Goal: Transaction & Acquisition: Purchase product/service

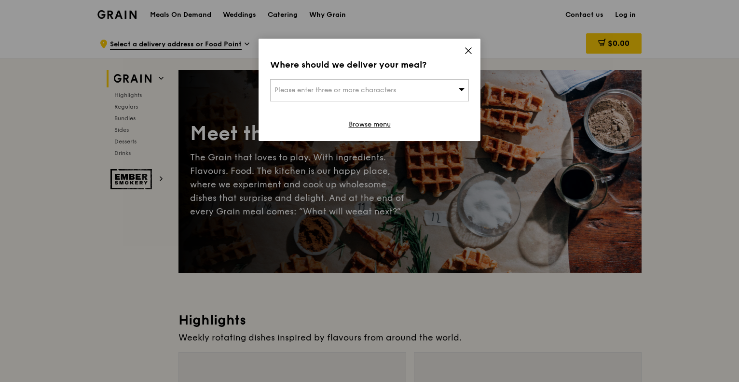
click at [470, 50] on icon at bounding box center [468, 50] width 9 height 9
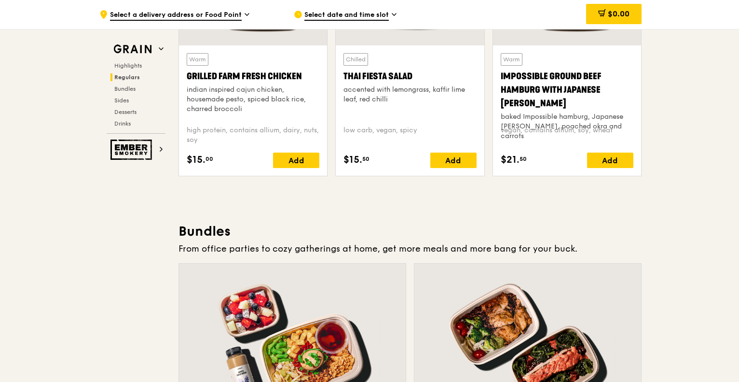
scroll to position [1206, 0]
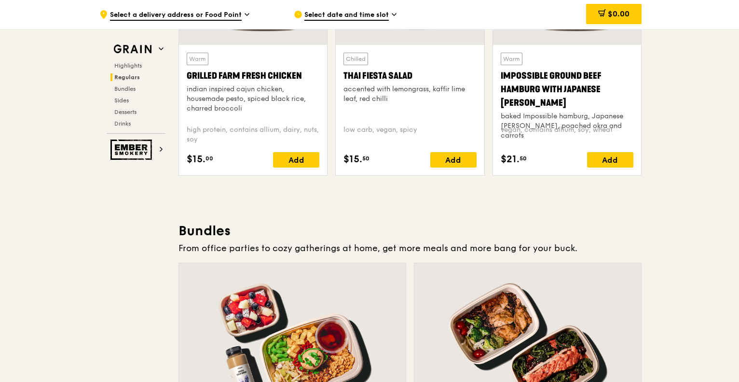
drag, startPoint x: 182, startPoint y: 76, endPoint x: 305, endPoint y: 73, distance: 123.1
click at [305, 73] on div "Warm Grilled Farm Fresh Chicken indian inspired cajun chicken, housemade pesto,…" at bounding box center [253, 110] width 148 height 130
copy div "Grilled Farm Fresh Chicken"
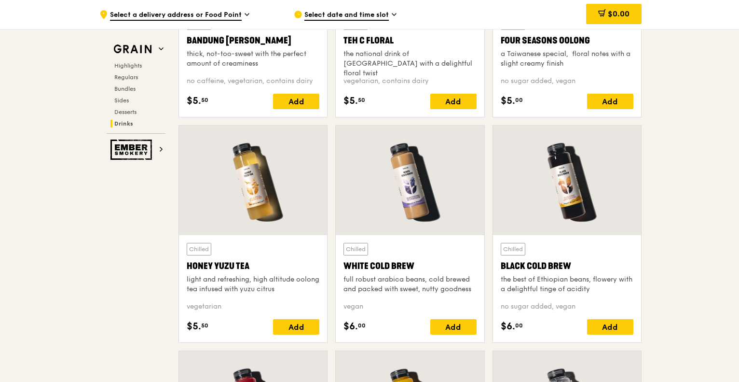
scroll to position [3667, 0]
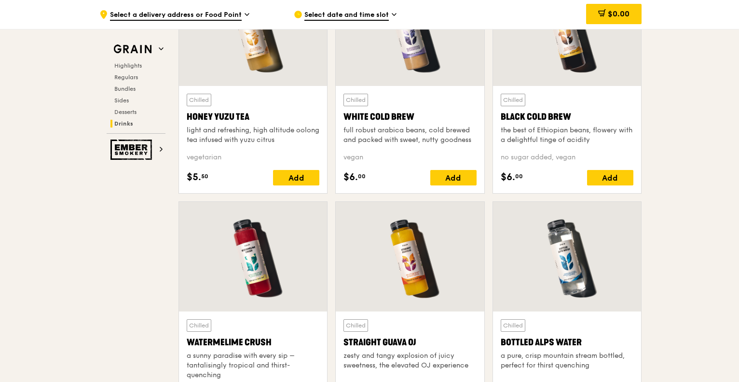
drag, startPoint x: 498, startPoint y: 115, endPoint x: 572, endPoint y: 112, distance: 74.4
click at [572, 112] on div "Chilled Black Cold Brew the best of Ethiopian beans, flowery with a delightful …" at bounding box center [567, 139] width 148 height 107
copy div "Black Cold Brew"
